Goal: Transaction & Acquisition: Subscribe to service/newsletter

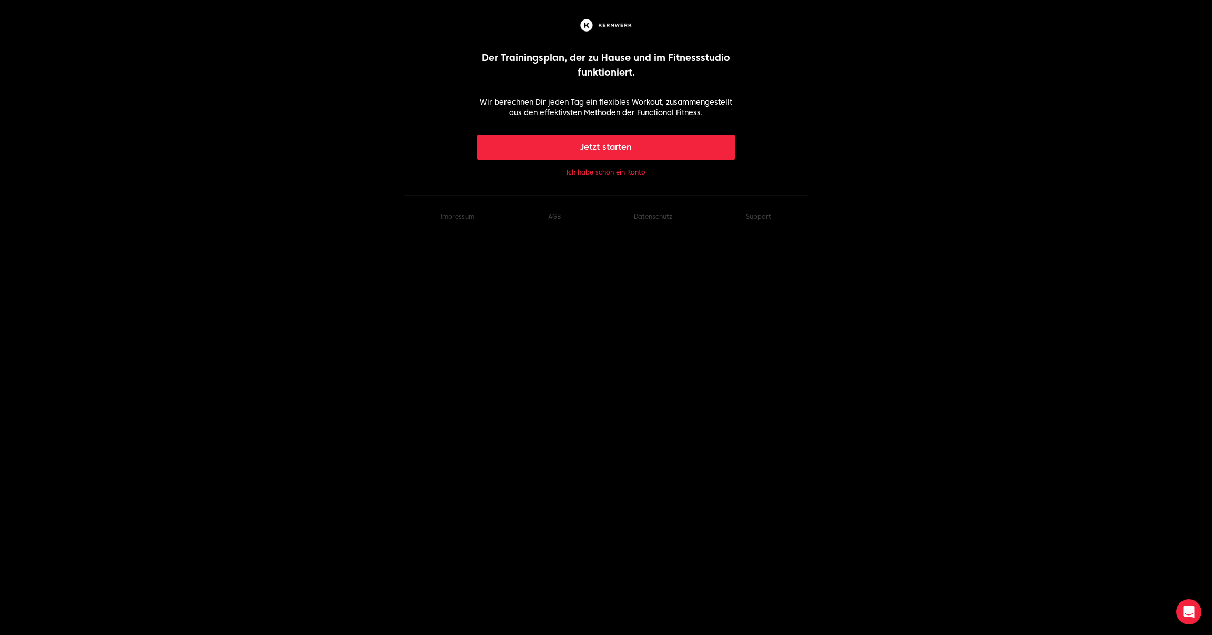
click at [606, 173] on button "Ich habe schon ein Konto" at bounding box center [605, 172] width 79 height 8
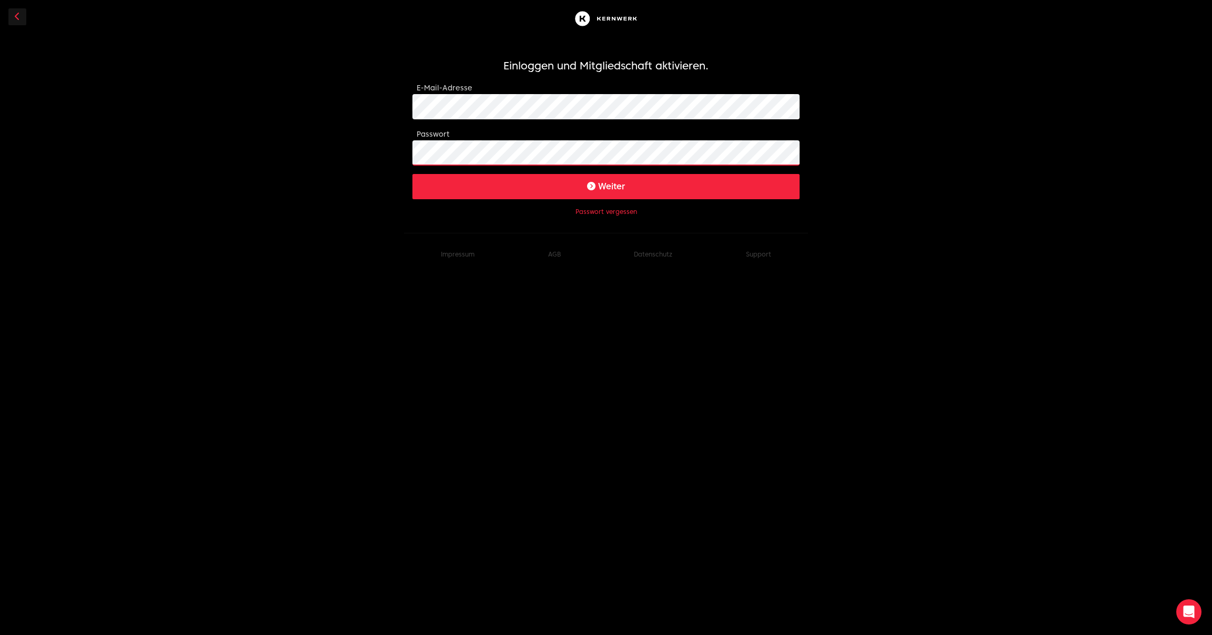
click button "Weiter" at bounding box center [605, 186] width 387 height 25
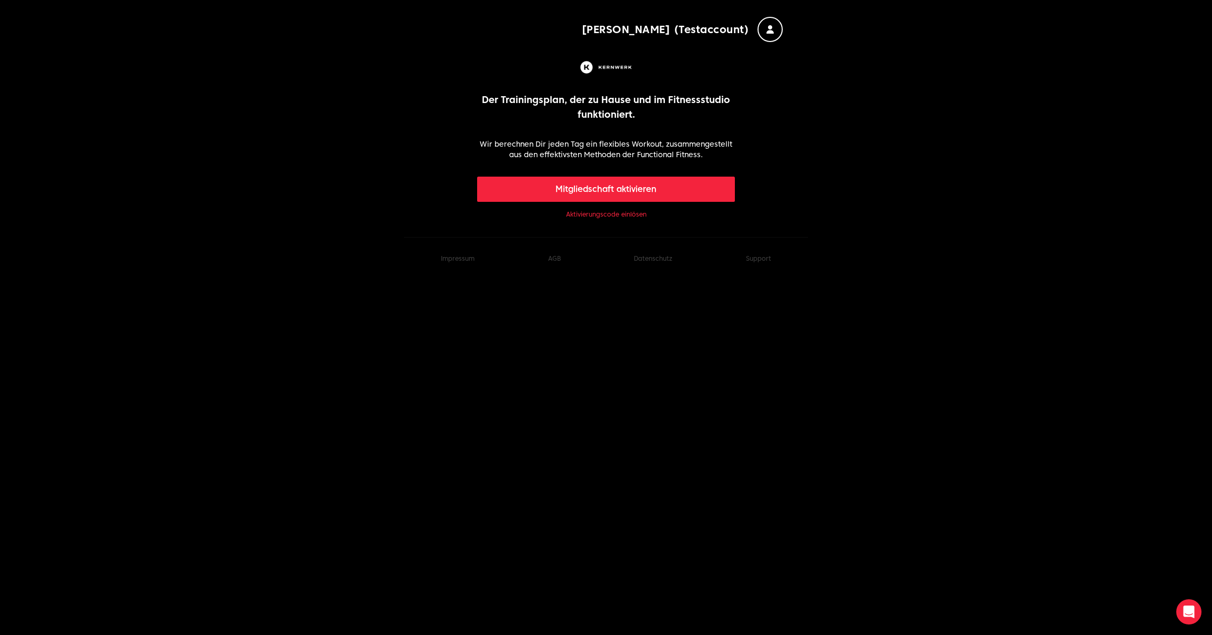
click at [614, 194] on button "Mitgliedschaft aktivieren" at bounding box center [606, 189] width 258 height 25
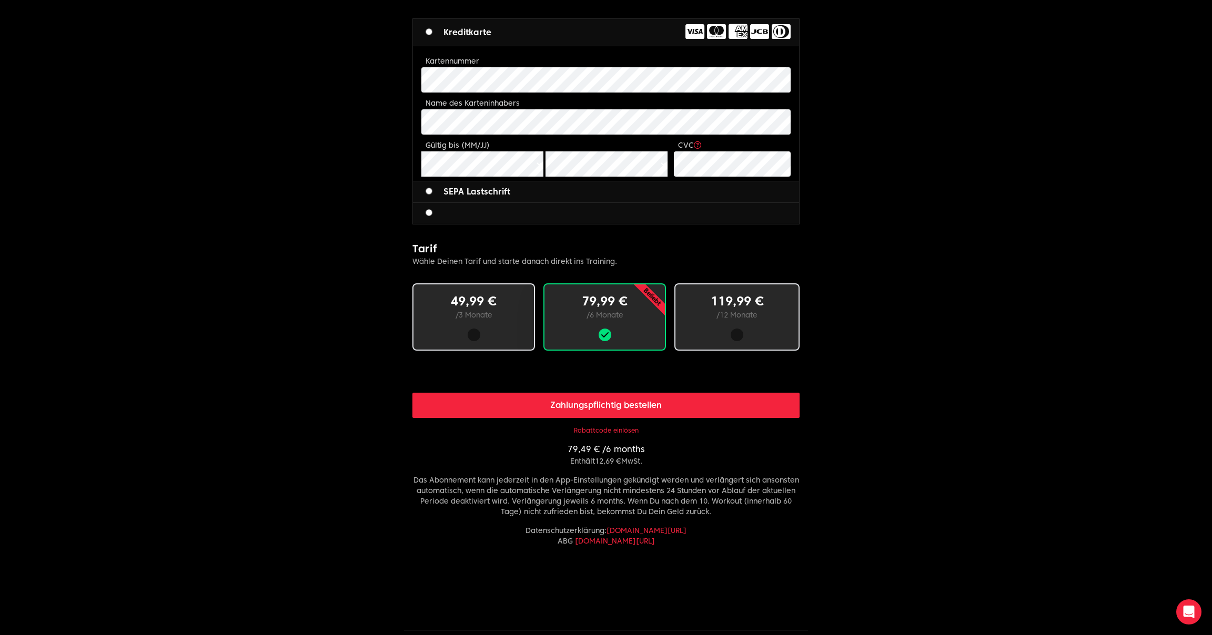
scroll to position [413, 0]
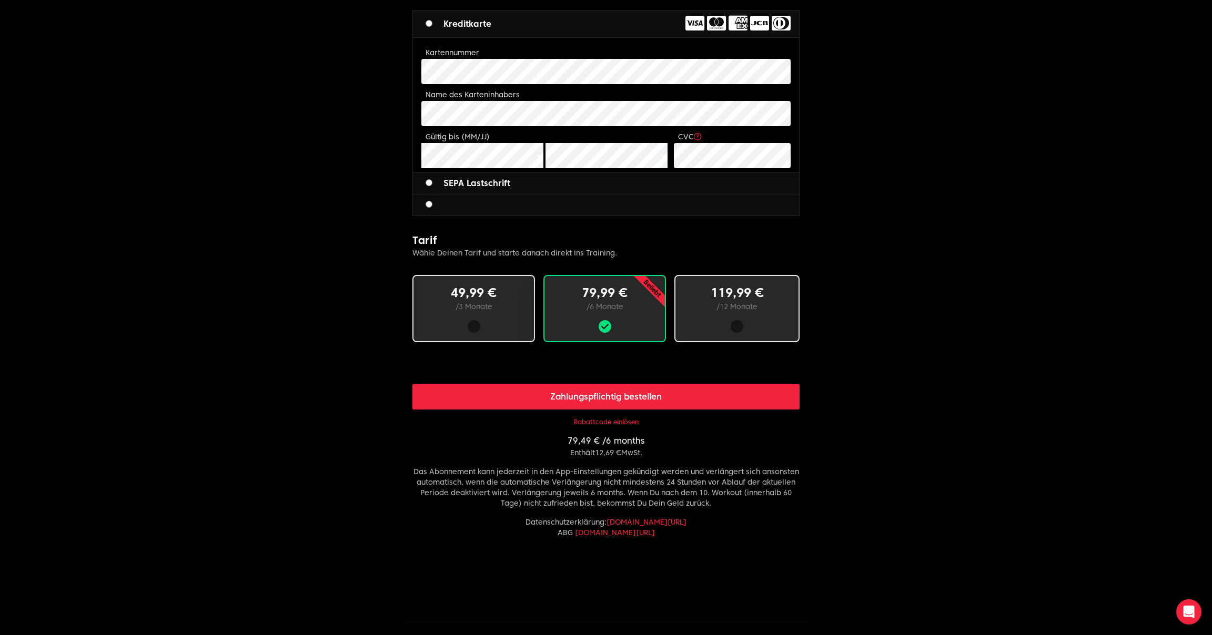
click at [612, 420] on button "Rabattcode einlösen" at bounding box center [606, 422] width 65 height 8
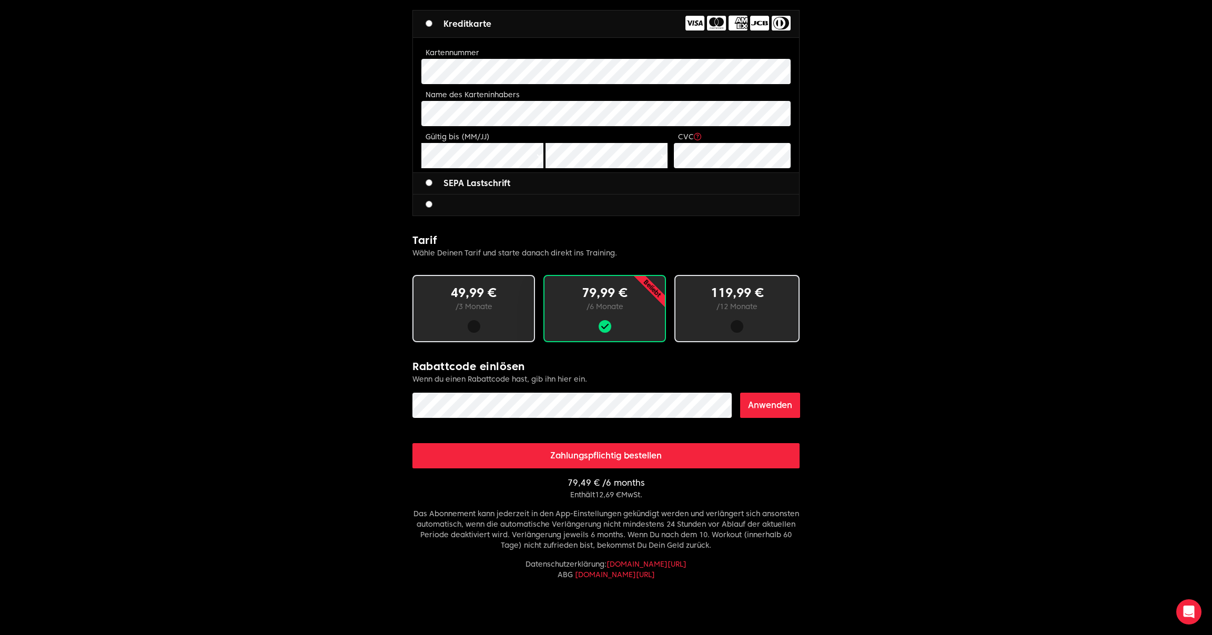
click at [785, 402] on button "Anwenden" at bounding box center [770, 405] width 60 height 25
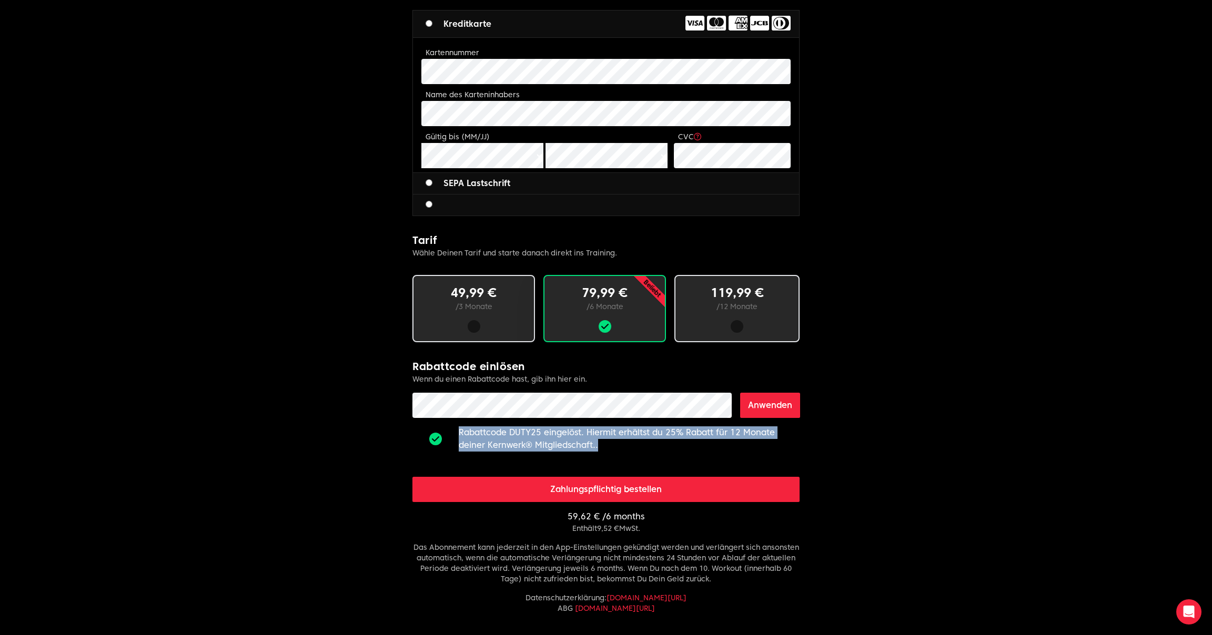
drag, startPoint x: 455, startPoint y: 431, endPoint x: 648, endPoint y: 450, distance: 194.5
click at [648, 450] on div "Rabattcode DUTY25 eingelöst. Hiermit erhältst du 25% Rabatt für 12 Monate deine…" at bounding box center [605, 439] width 387 height 25
click at [648, 450] on p "Rabattcode DUTY25 eingelöst. Hiermit erhältst du 25% Rabatt für 12 Monate deine…" at bounding box center [629, 439] width 341 height 25
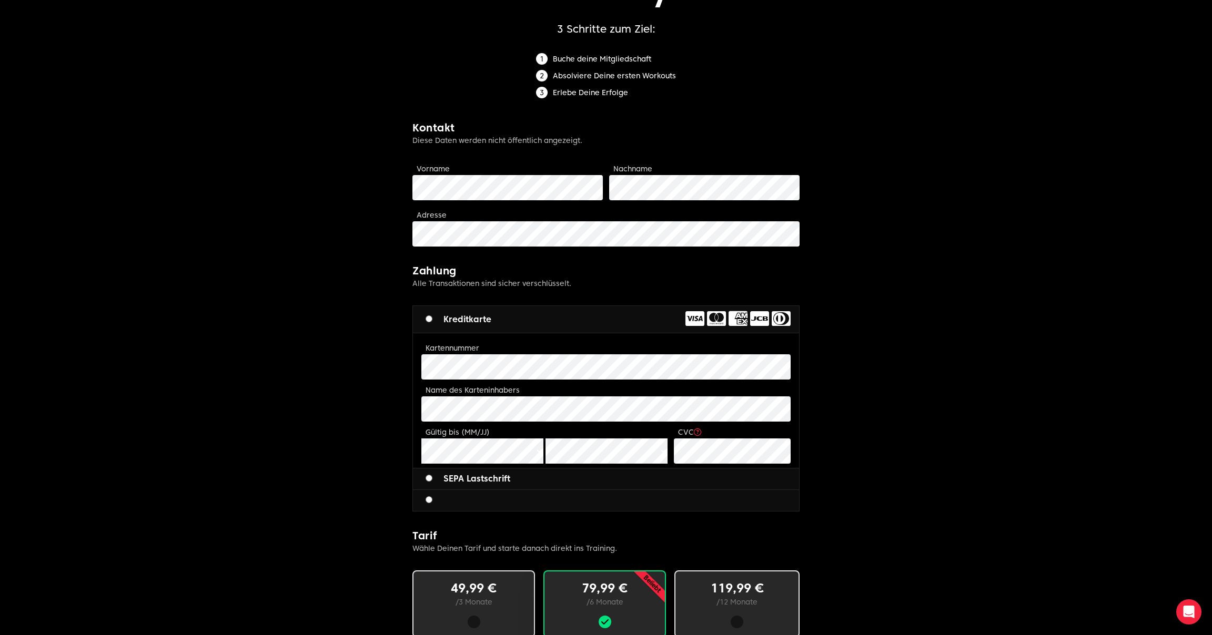
scroll to position [0, 0]
